Goal: Find specific page/section: Find specific page/section

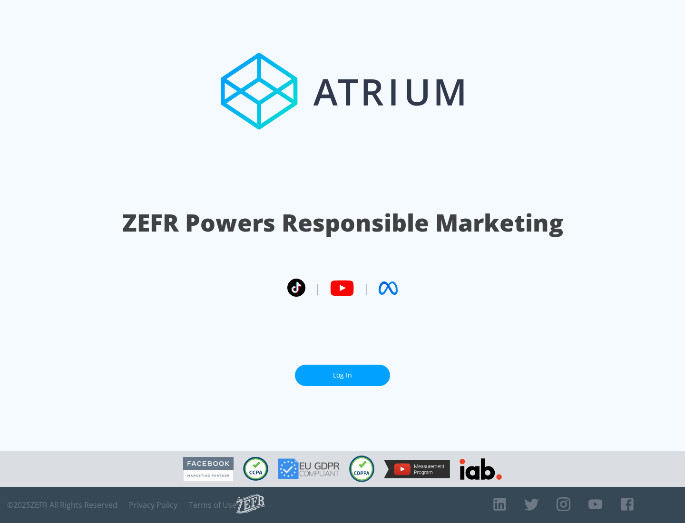
click at [343, 375] on link "Log In" at bounding box center [342, 375] width 95 height 21
